Goal: Navigation & Orientation: Go to known website

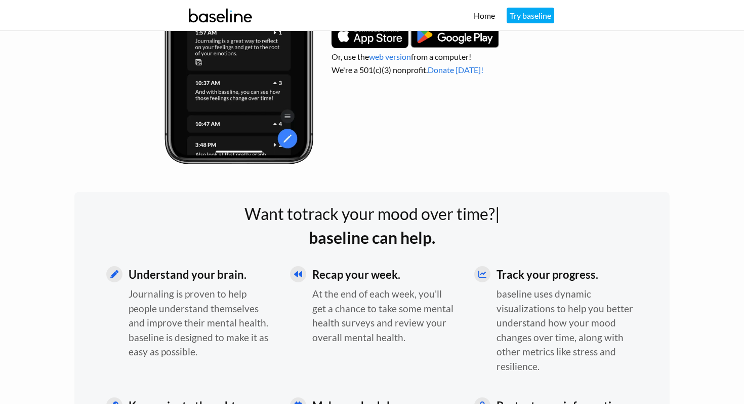
scroll to position [264, 0]
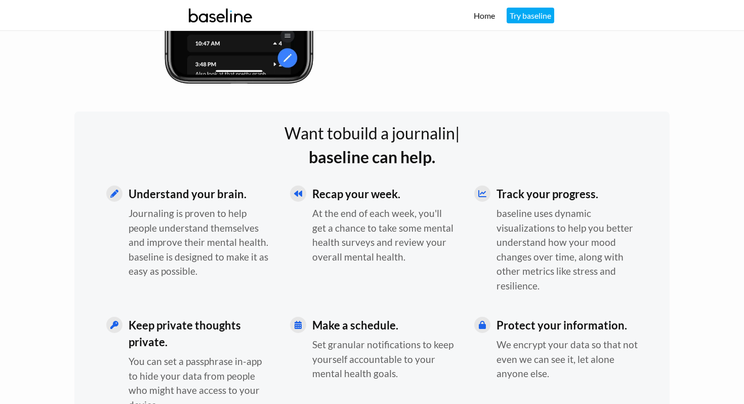
click at [145, 182] on div "Want to build a journalin | baseline can help. Understand your brain. Journalin…" at bounding box center [372, 273] width 596 height 325
click at [145, 182] on div "Want to build a journaling h | baseline can help. Understand your brain. Journa…" at bounding box center [372, 273] width 596 height 325
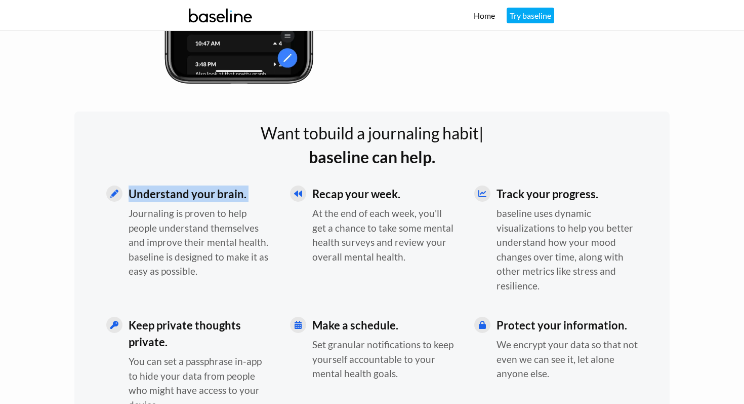
click at [145, 182] on div "Want to build a journaling habit | baseline can help. Understand your brain. Jo…" at bounding box center [372, 273] width 596 height 325
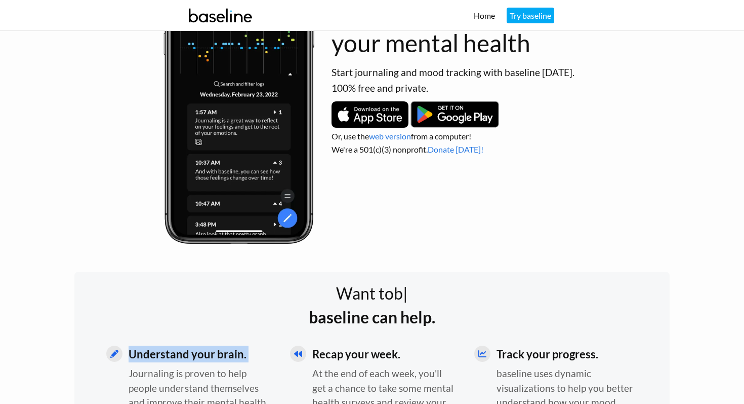
scroll to position [0, 0]
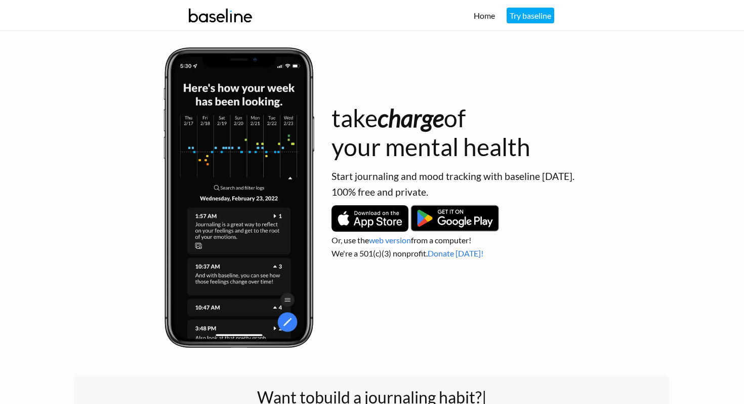
click at [485, 21] on div "Home Try baseline" at bounding box center [517, 15] width 86 height 27
click at [481, 13] on link "Home" at bounding box center [484, 16] width 21 height 10
click at [484, 17] on link "Home" at bounding box center [484, 16] width 21 height 10
click at [531, 12] on link "Try baseline" at bounding box center [531, 16] width 48 height 16
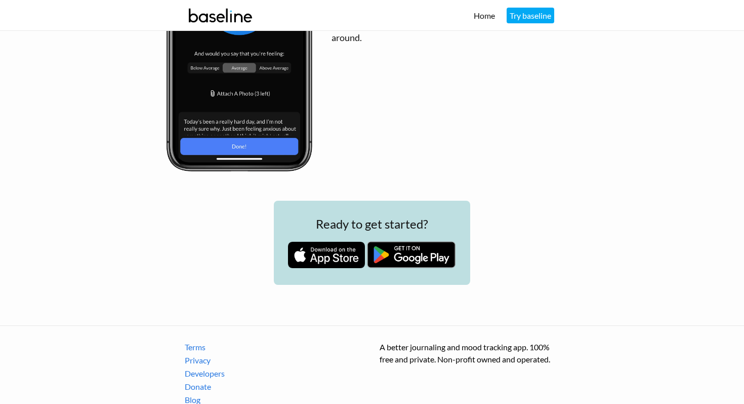
scroll to position [1482, 0]
